Goal: Communication & Community: Answer question/provide support

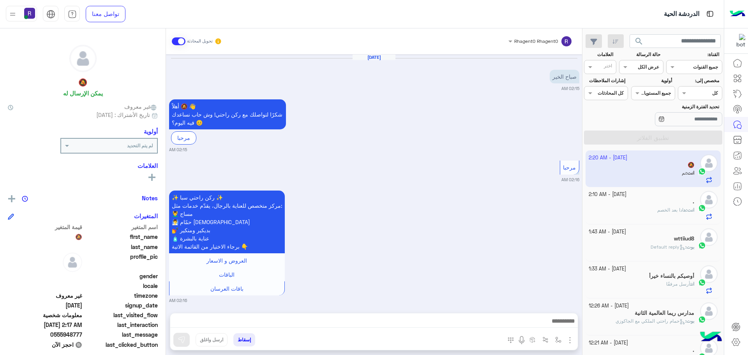
scroll to position [74, 0]
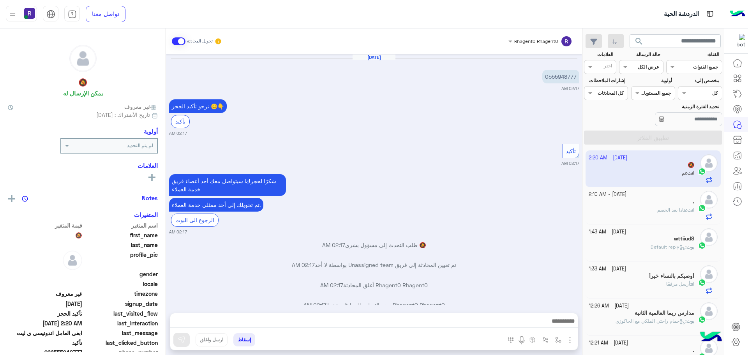
scroll to position [344, 0]
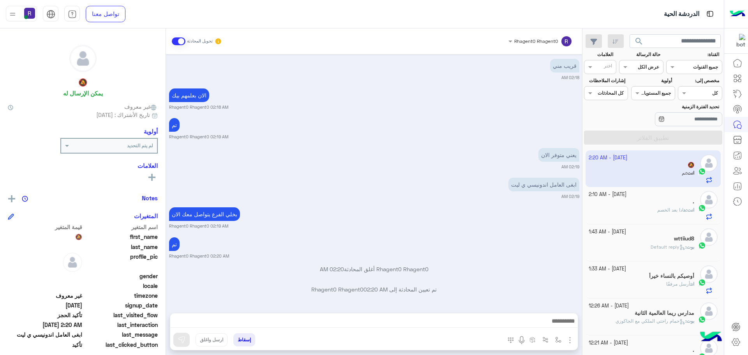
click at [390, 215] on div "بخلي الفرع يتواصل معك الان Rhagent0 Rhagent0 02:19 AM" at bounding box center [374, 217] width 410 height 24
click at [376, 276] on div "Rhagent0 Rhagent0 أغلق المحادثة 02:20 AM" at bounding box center [374, 272] width 410 height 14
click at [386, 114] on div "Oct 14, 2025 0555948777 02:17 AM نرجو تأكيد الحجز 😊👇 تأكيد 02:17 AM تأكيد 02:17…" at bounding box center [374, 179] width 416 height 251
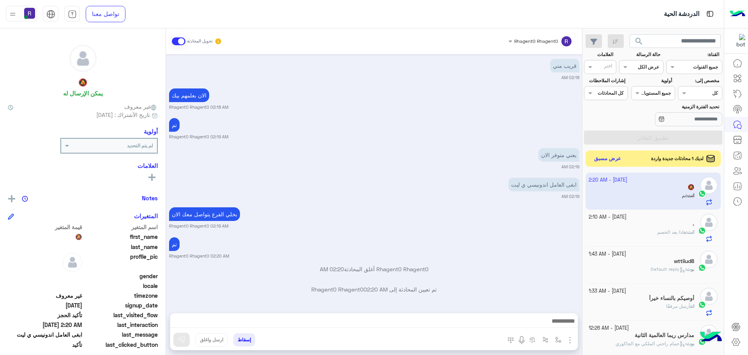
click at [608, 162] on button "عرض مسبق" at bounding box center [608, 159] width 33 height 11
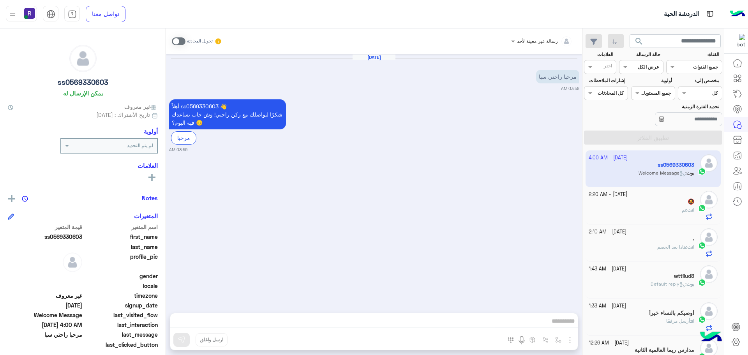
click at [179, 42] on span at bounding box center [179, 41] width 14 height 8
click at [570, 339] on img "button" at bounding box center [569, 340] width 9 height 9
click at [559, 305] on span "المرفقات" at bounding box center [550, 307] width 23 height 9
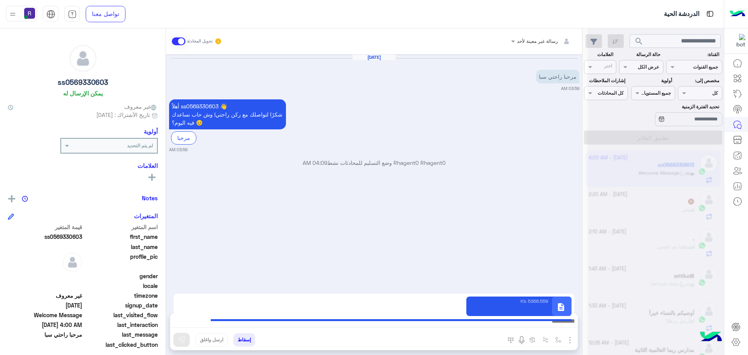
type textarea "**********"
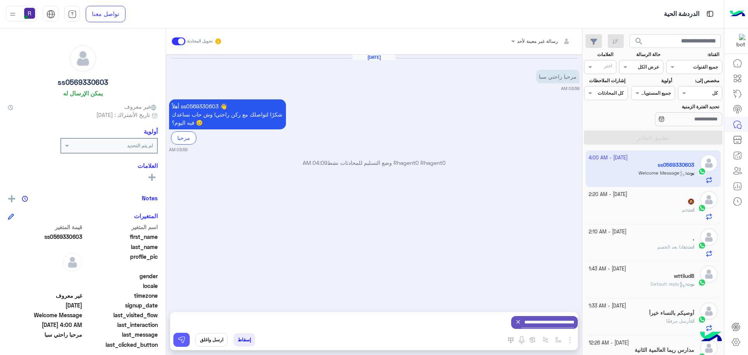
click at [184, 339] on img at bounding box center [182, 340] width 8 height 8
